Goal: Transaction & Acquisition: Purchase product/service

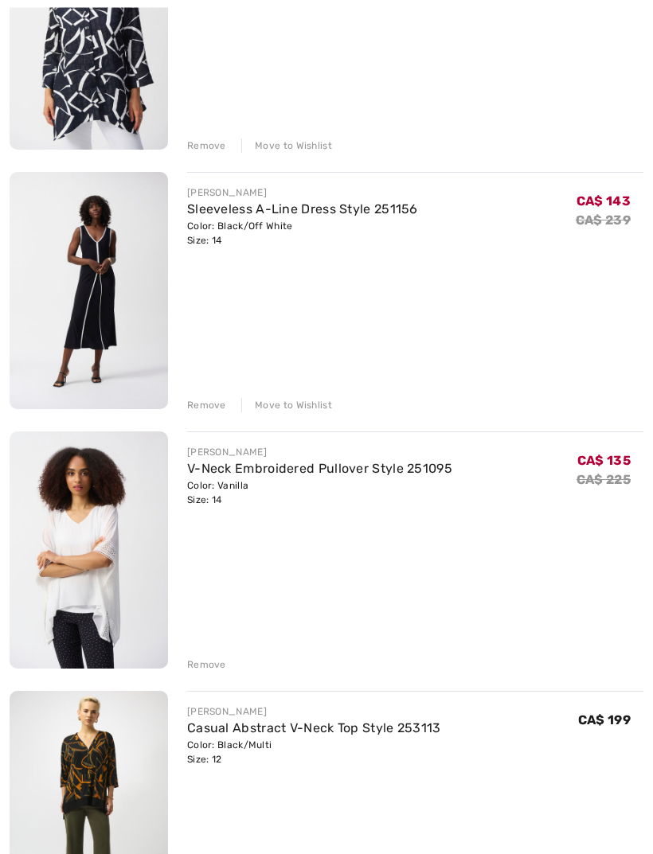
scroll to position [842, 0]
click at [206, 666] on div "Remove" at bounding box center [206, 665] width 39 height 14
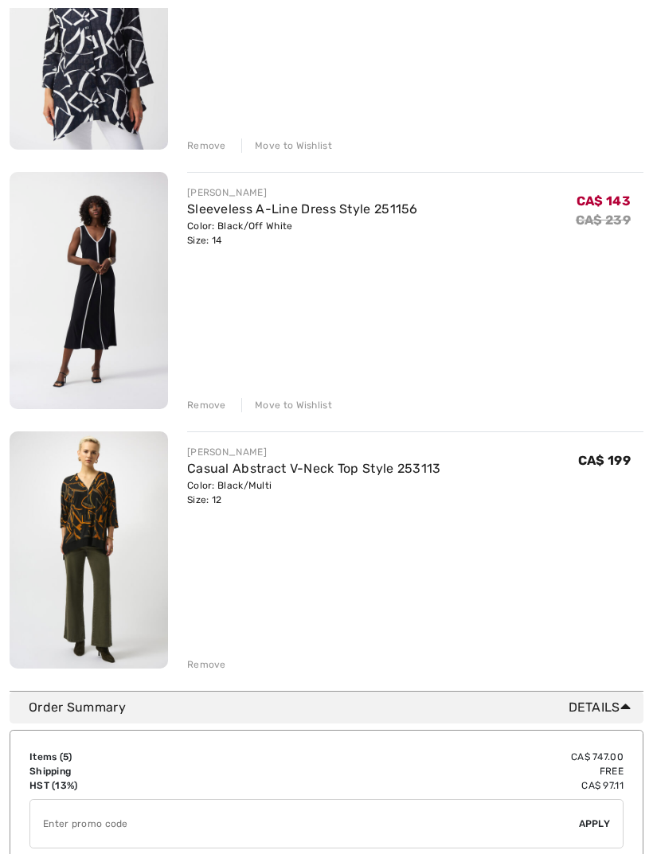
click at [203, 410] on div "Remove" at bounding box center [206, 405] width 39 height 14
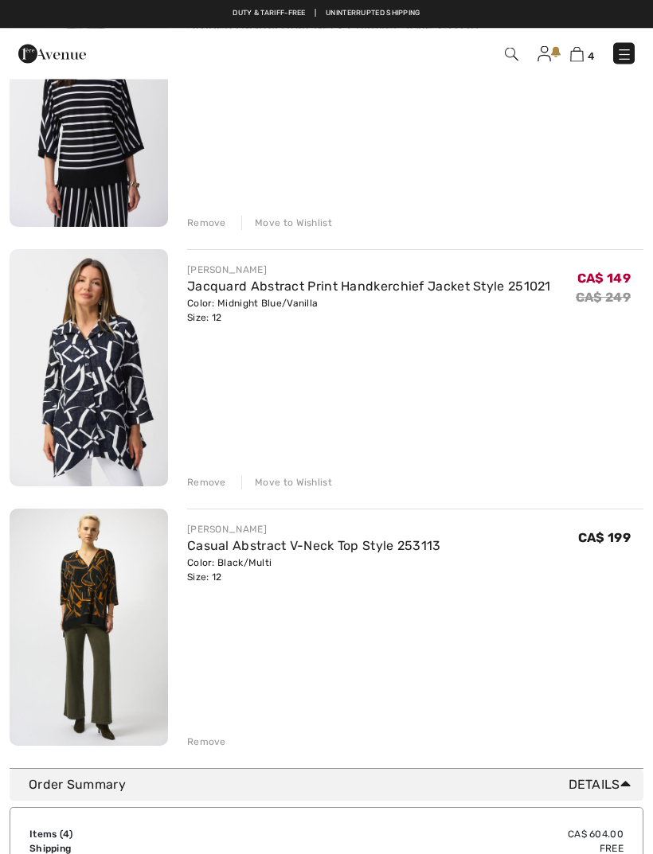
scroll to position [440, 0]
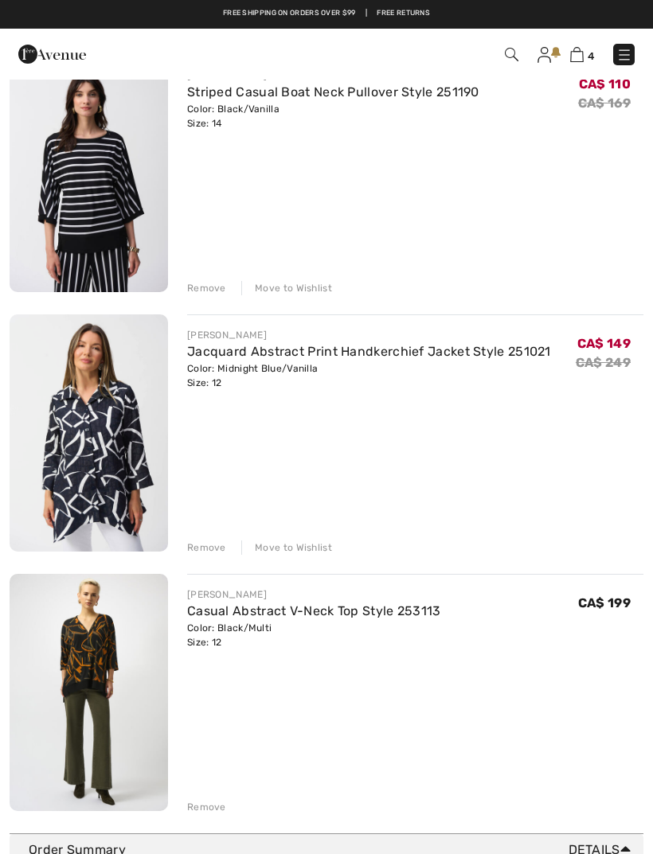
click at [204, 290] on div "Remove" at bounding box center [206, 288] width 39 height 14
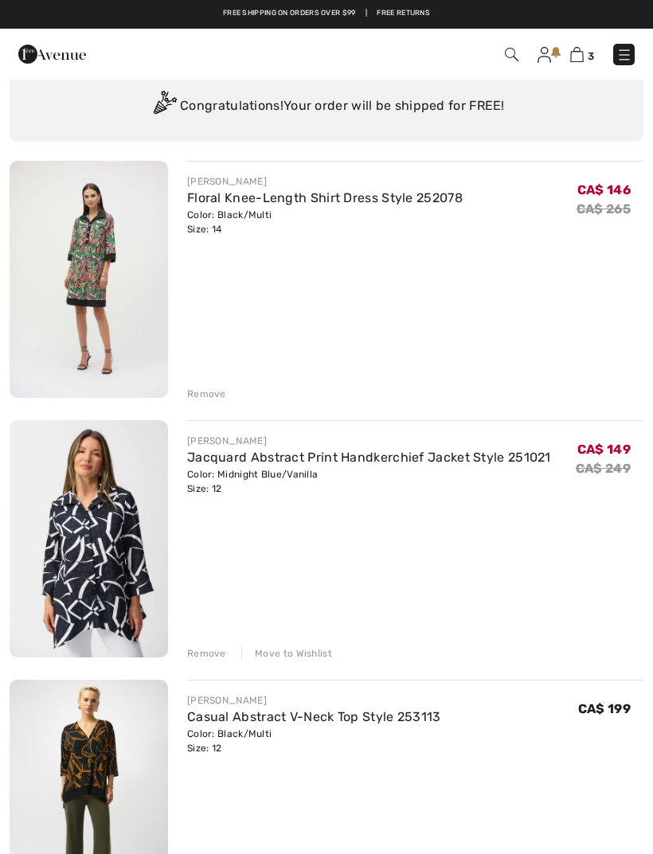
scroll to position [0, 0]
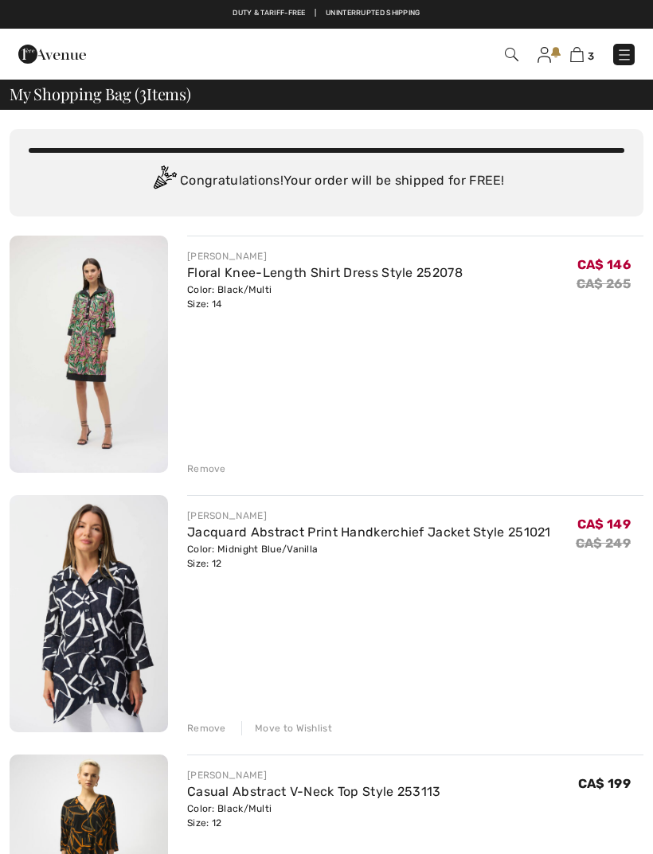
click at [335, 275] on link "Floral Knee-Length Shirt Dress Style 252078" at bounding box center [324, 272] width 275 height 15
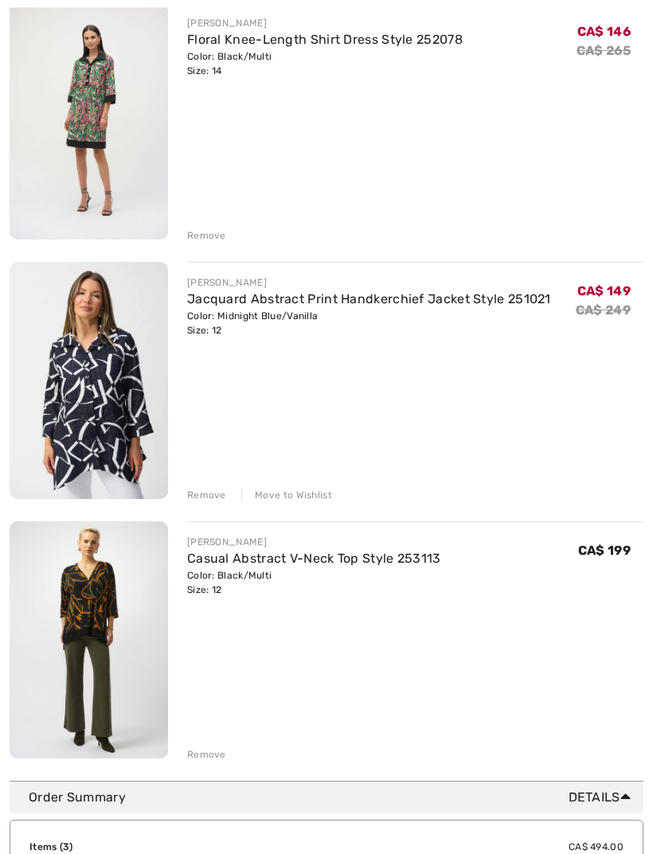
scroll to position [233, 0]
click at [397, 301] on link "Jacquard Abstract Print Handkerchief Jacket Style 251021" at bounding box center [369, 298] width 364 height 15
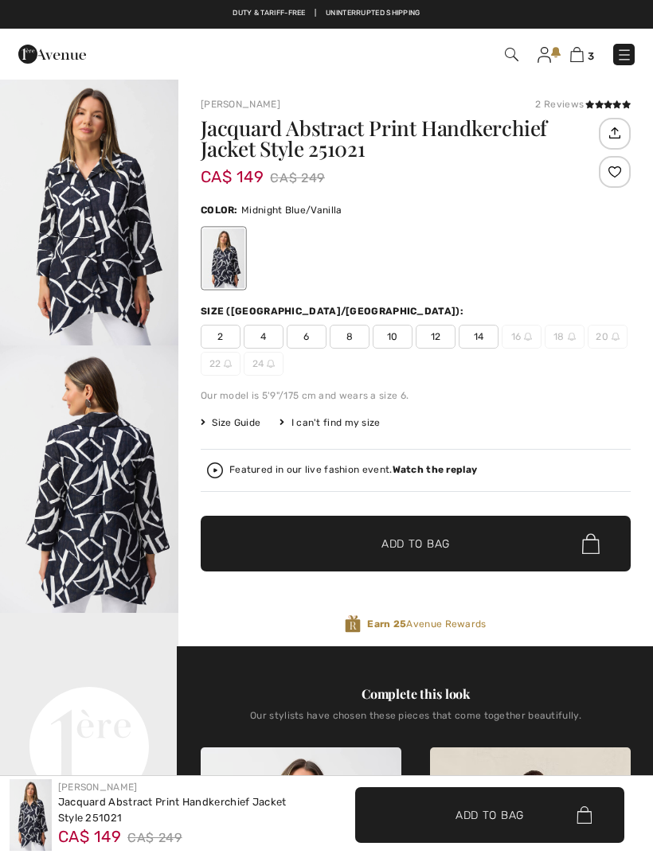
checkbox input "true"
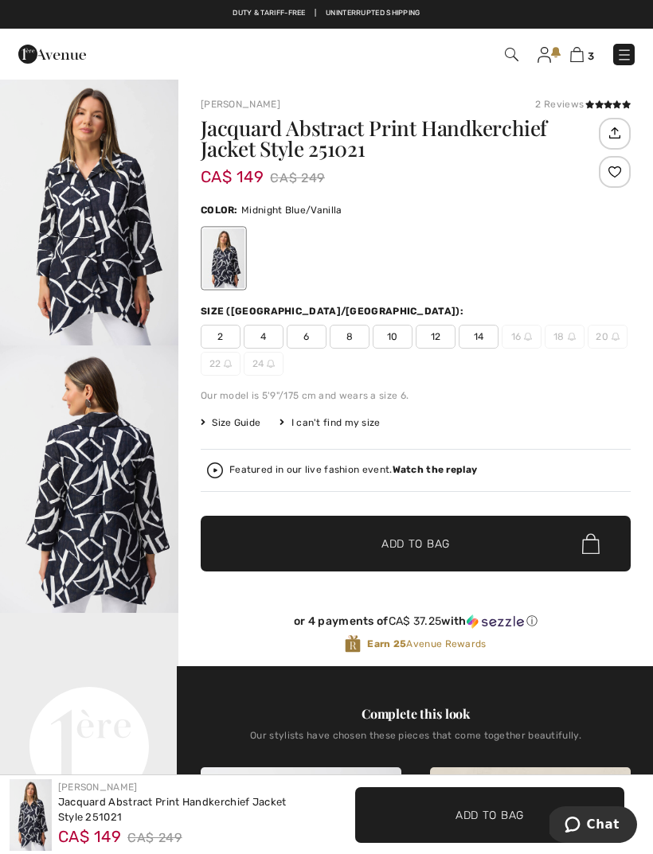
click at [428, 470] on strong "Watch the replay" at bounding box center [434, 469] width 85 height 11
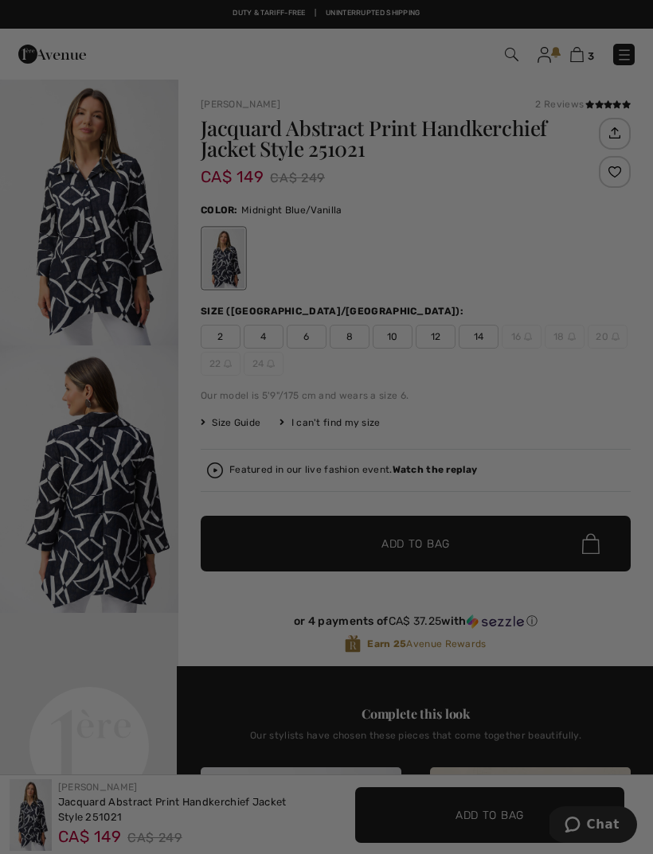
checkbox input "true"
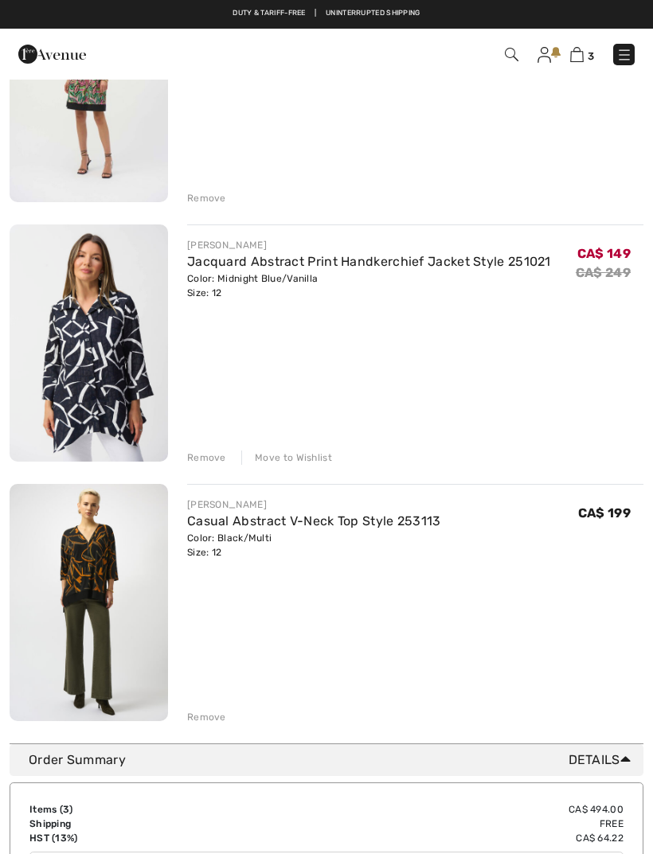
scroll to position [269, 0]
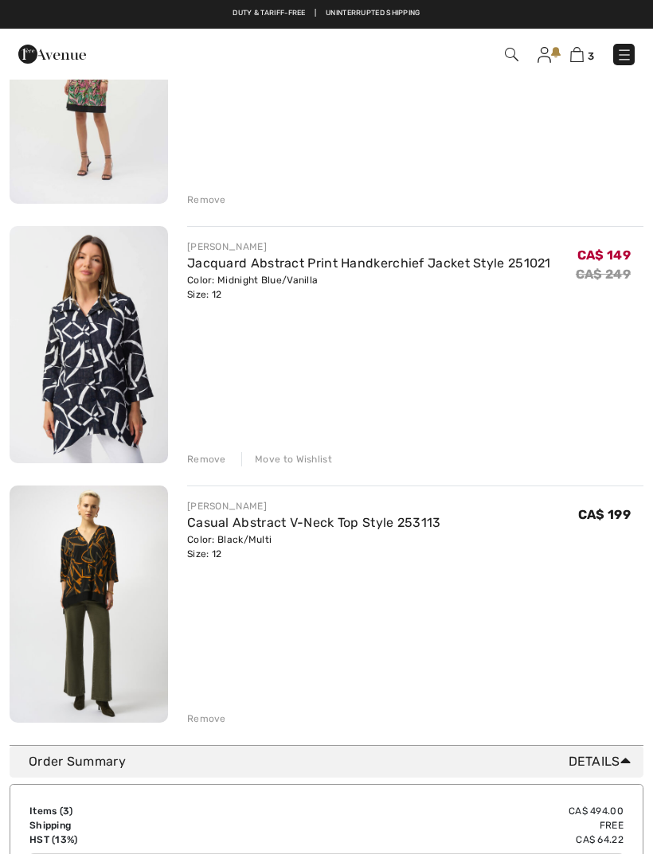
click at [279, 467] on div "[PERSON_NAME] Floral Knee-Length Shirt Dress Style 252078 Color: Black/Multi Si…" at bounding box center [327, 346] width 634 height 759
click at [306, 455] on div "Move to Wishlist" at bounding box center [286, 459] width 91 height 14
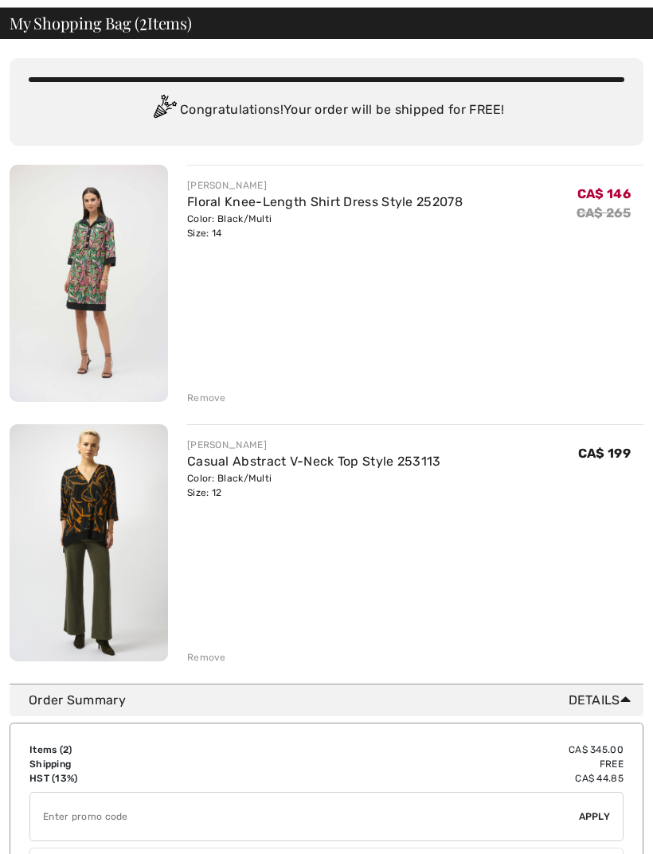
scroll to position [0, 0]
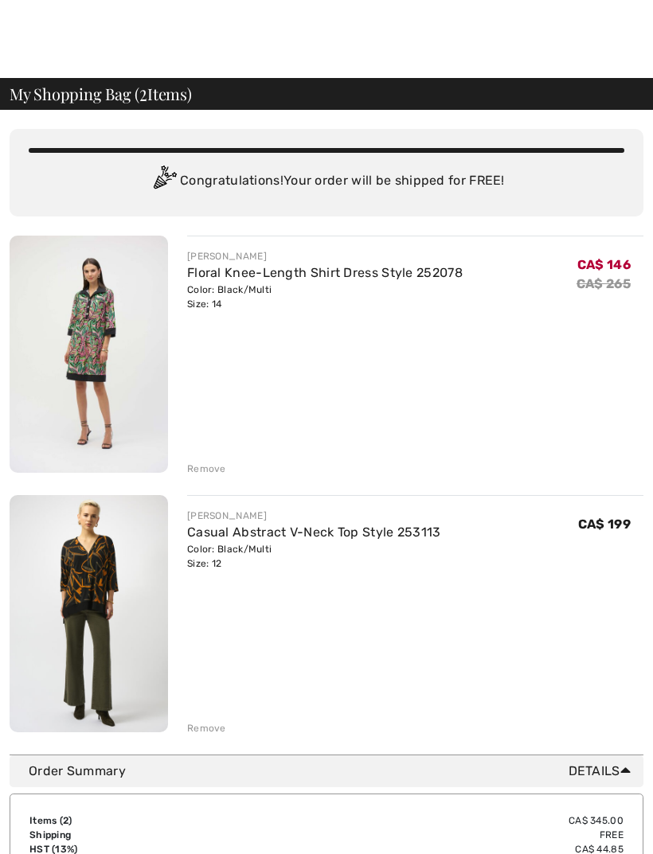
click at [206, 472] on div "Remove" at bounding box center [206, 469] width 39 height 14
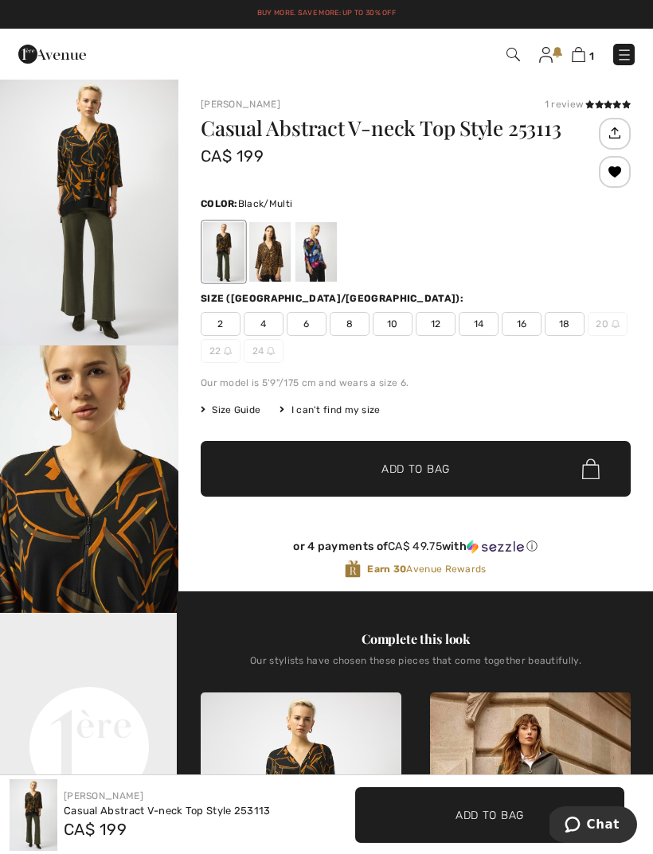
click at [511, 53] on img at bounding box center [513, 55] width 14 height 14
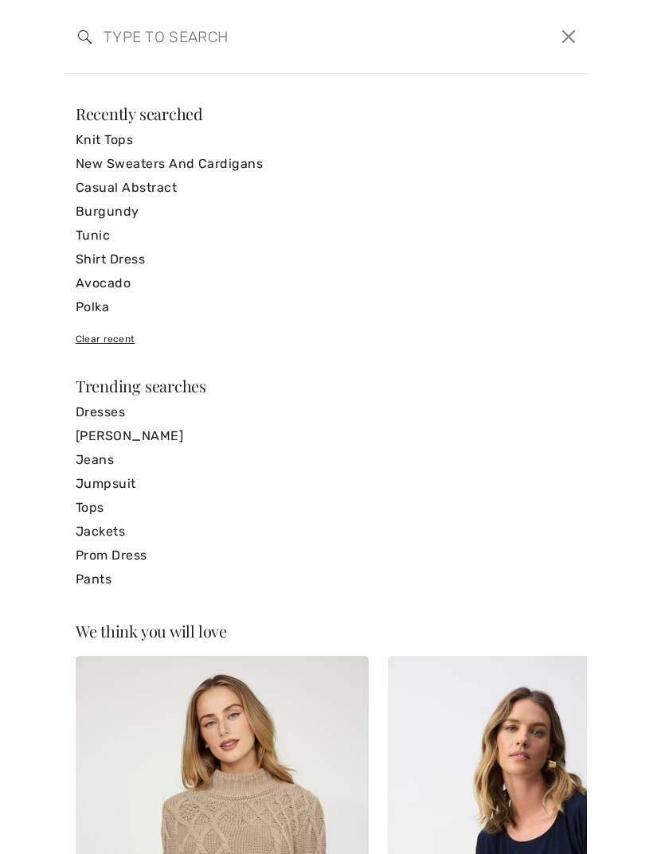
click at [147, 45] on input "search" at bounding box center [271, 37] width 358 height 48
type input "Casual"
click at [153, 190] on link "Casual Abstract" at bounding box center [326, 188] width 501 height 24
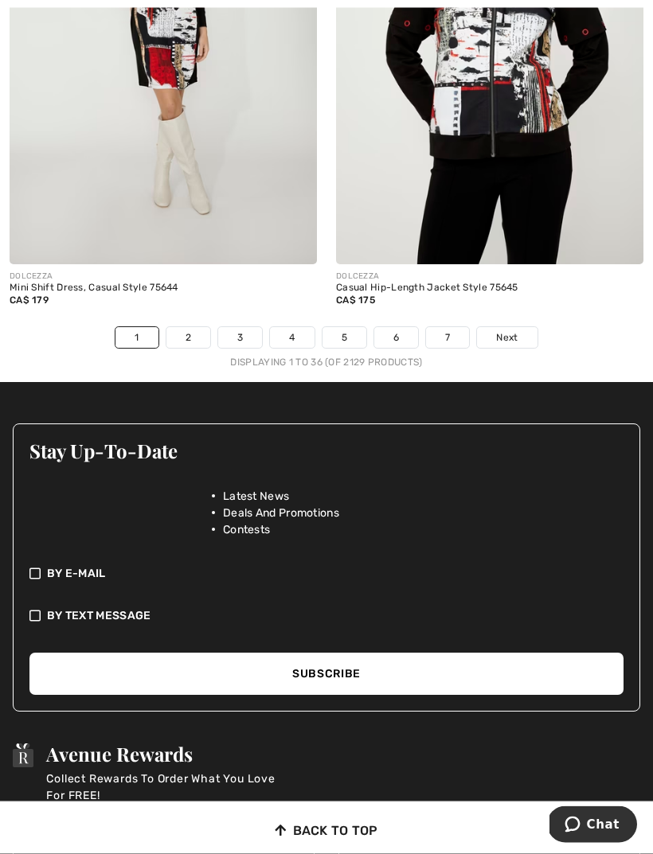
scroll to position [9882, 0]
click at [505, 330] on span "Next" at bounding box center [506, 337] width 21 height 14
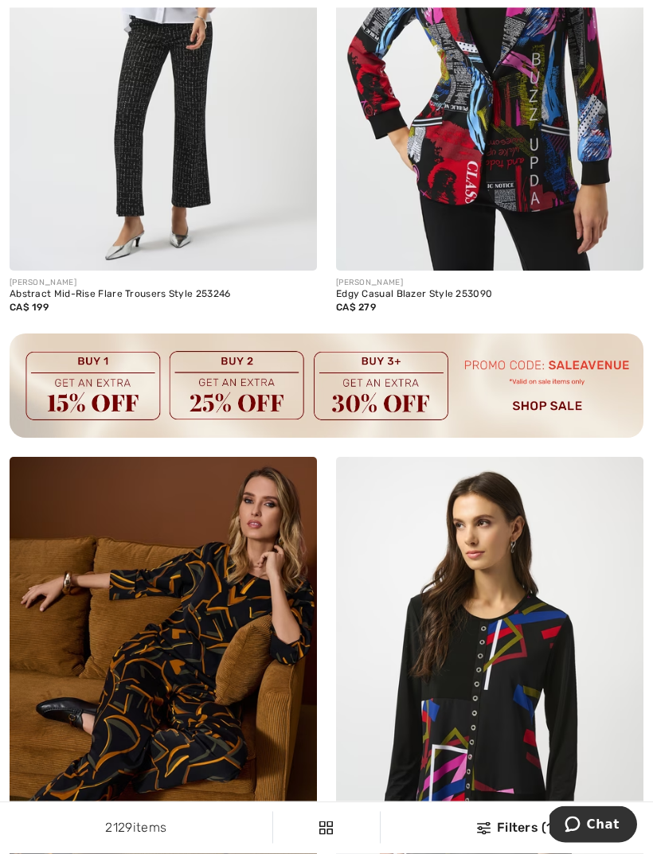
scroll to position [3011, 0]
click at [167, 650] on img at bounding box center [163, 687] width 307 height 461
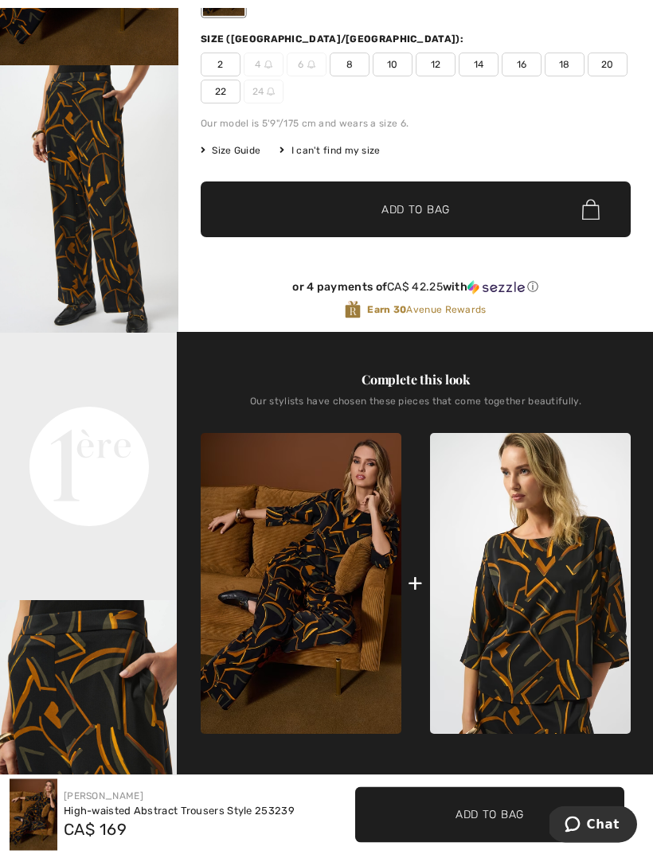
scroll to position [280, 0]
click at [540, 595] on img at bounding box center [530, 583] width 201 height 301
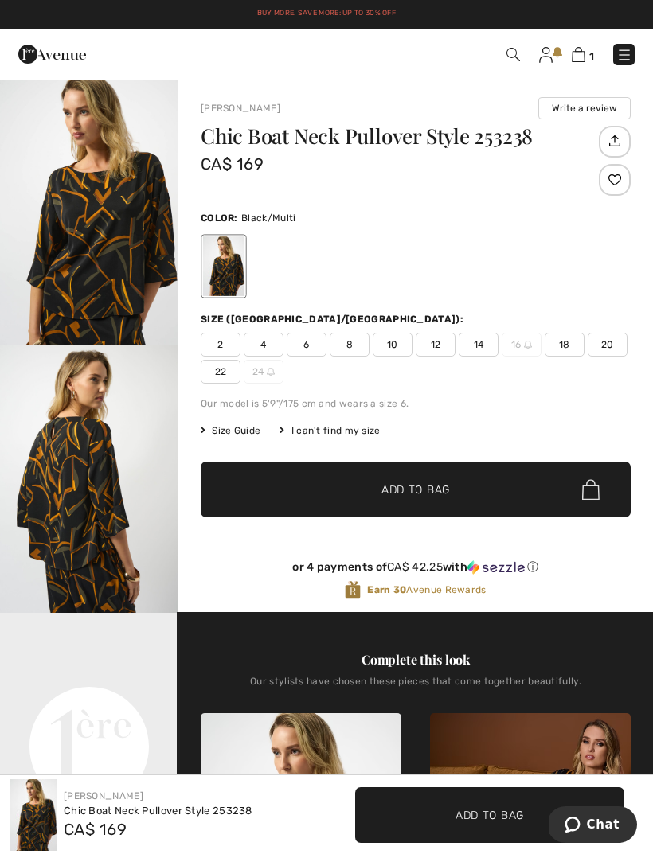
click at [585, 53] on img at bounding box center [579, 54] width 14 height 15
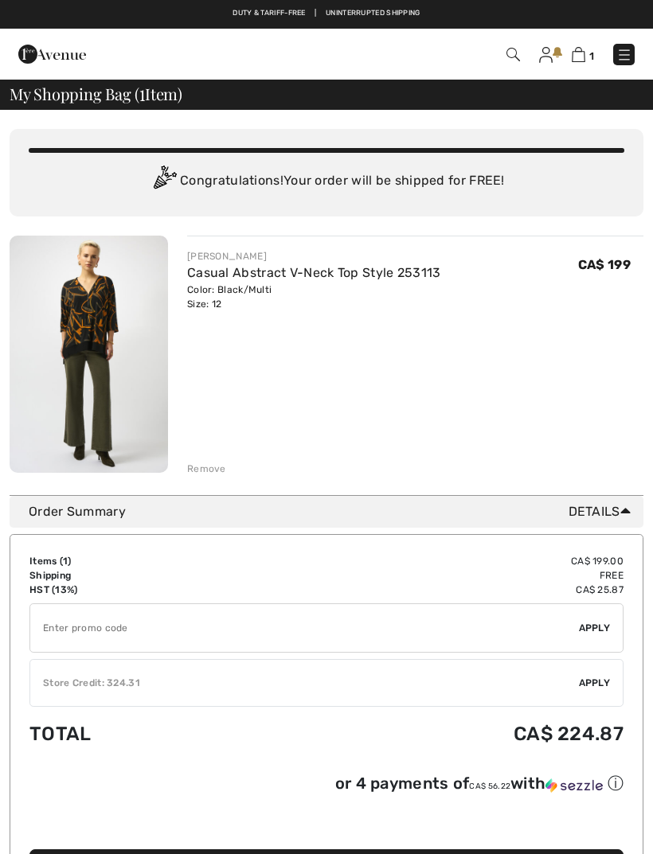
click at [594, 687] on span "Apply" at bounding box center [595, 683] width 32 height 14
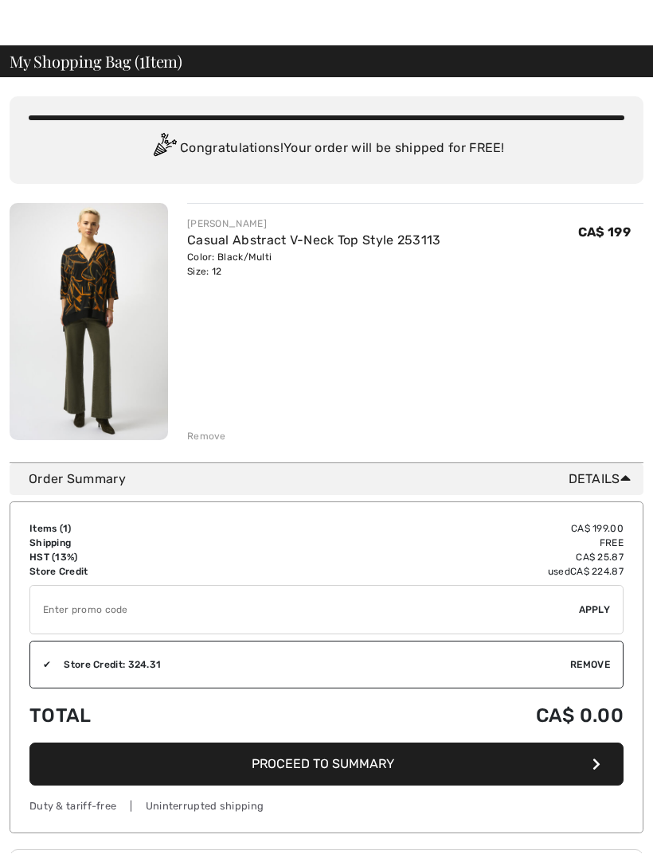
scroll to position [33, 0]
click at [338, 769] on span "Proceed to Summary" at bounding box center [323, 763] width 142 height 15
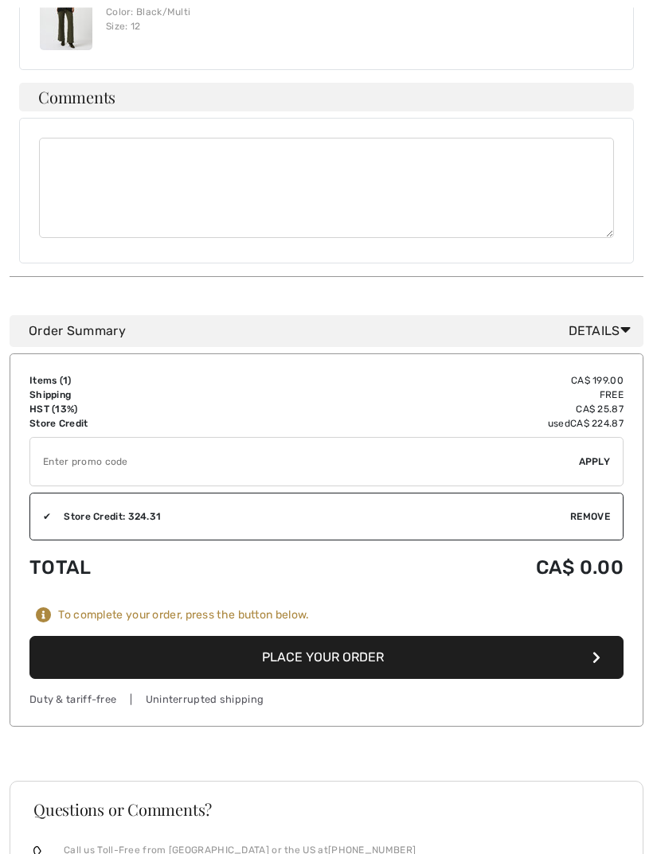
scroll to position [954, 0]
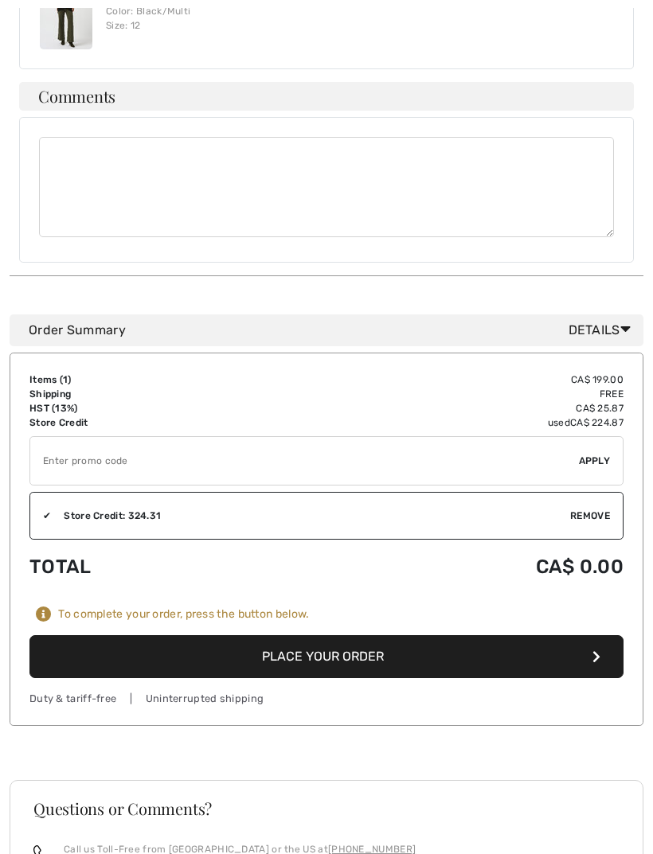
click at [332, 651] on button "Place Your Order" at bounding box center [326, 656] width 594 height 43
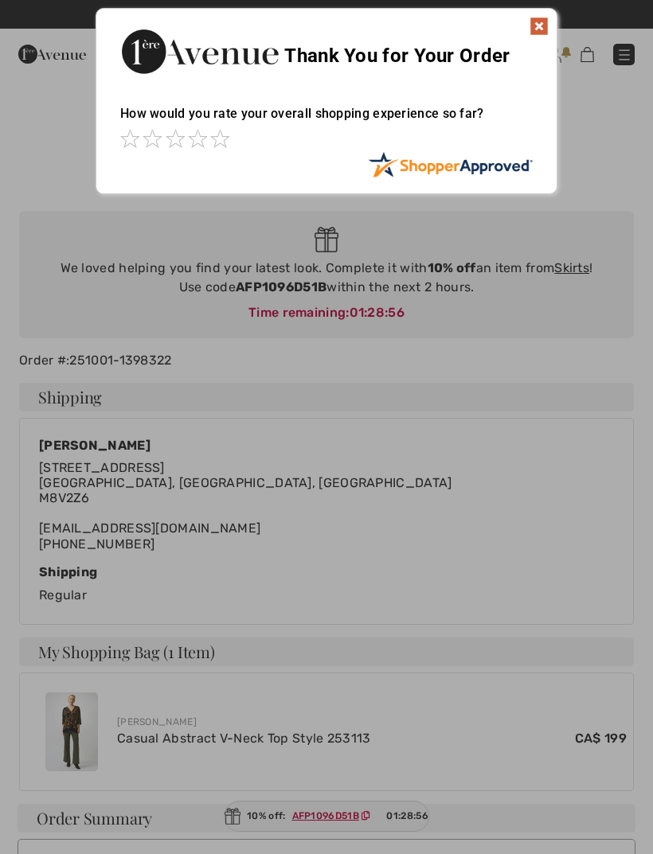
click at [283, 409] on div at bounding box center [326, 427] width 653 height 854
click at [543, 30] on img at bounding box center [538, 26] width 19 height 19
